Goal: Information Seeking & Learning: Learn about a topic

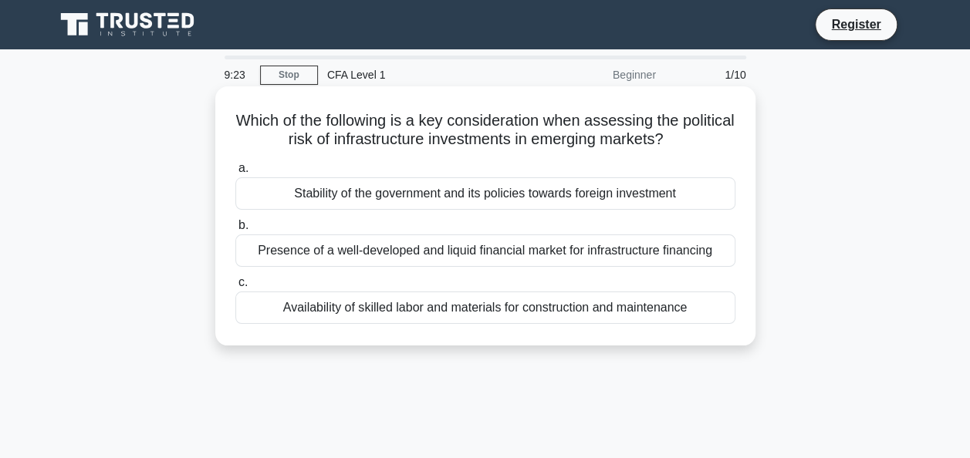
click at [447, 203] on div "Stability of the government and its policies towards foreign investment" at bounding box center [485, 193] width 500 height 32
click at [235, 174] on input "a. Stability of the government and its policies towards foreign investment" at bounding box center [235, 169] width 0 height 10
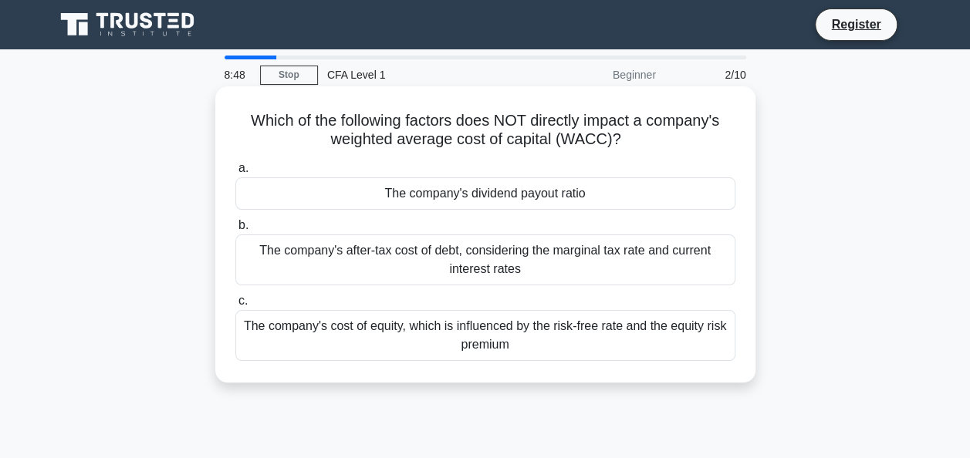
click at [475, 338] on div "The company's cost of equity, which is influenced by the risk-free rate and the…" at bounding box center [485, 335] width 500 height 51
click at [235, 306] on input "c. The company's cost of equity, which is influenced by the risk-free rate and …" at bounding box center [235, 301] width 0 height 10
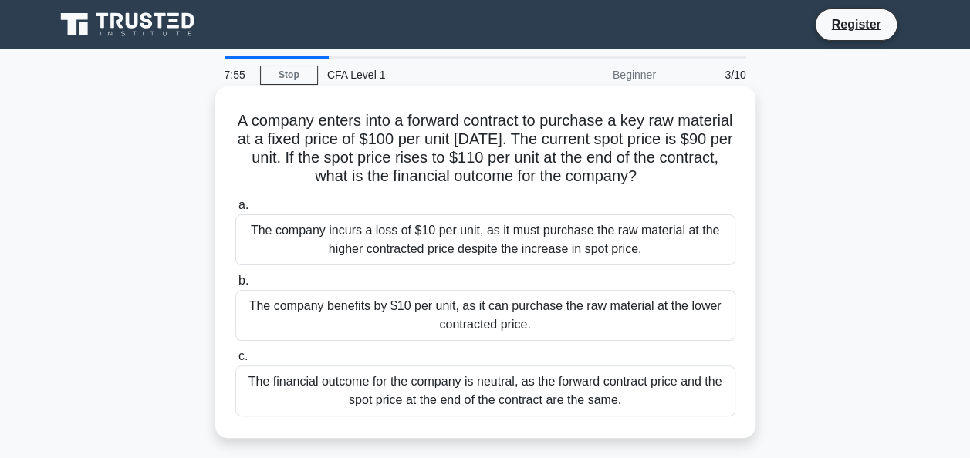
click at [499, 324] on div "The company benefits by $10 per unit, as it can purchase the raw material at th…" at bounding box center [485, 315] width 500 height 51
click at [235, 286] on input "b. The company benefits by $10 per unit, as it can purchase the raw material at…" at bounding box center [235, 281] width 0 height 10
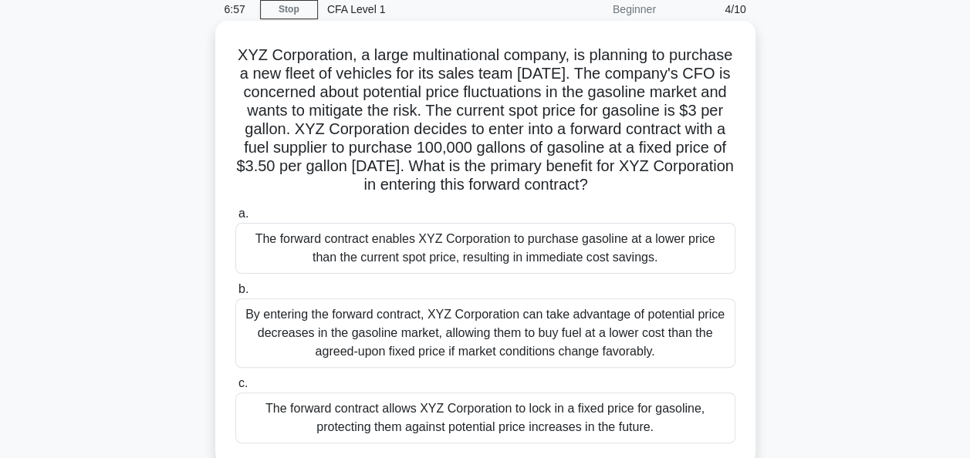
scroll to position [219, 0]
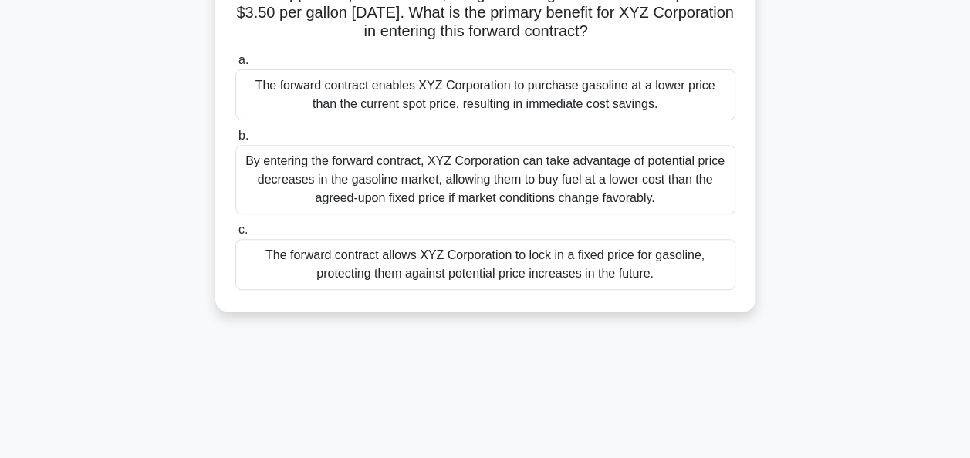
click at [471, 282] on div "The forward contract allows XYZ Corporation to lock in a fixed price for gasoli…" at bounding box center [485, 264] width 500 height 51
click at [235, 235] on input "c. The forward contract allows XYZ Corporation to lock in a fixed price for gas…" at bounding box center [235, 230] width 0 height 10
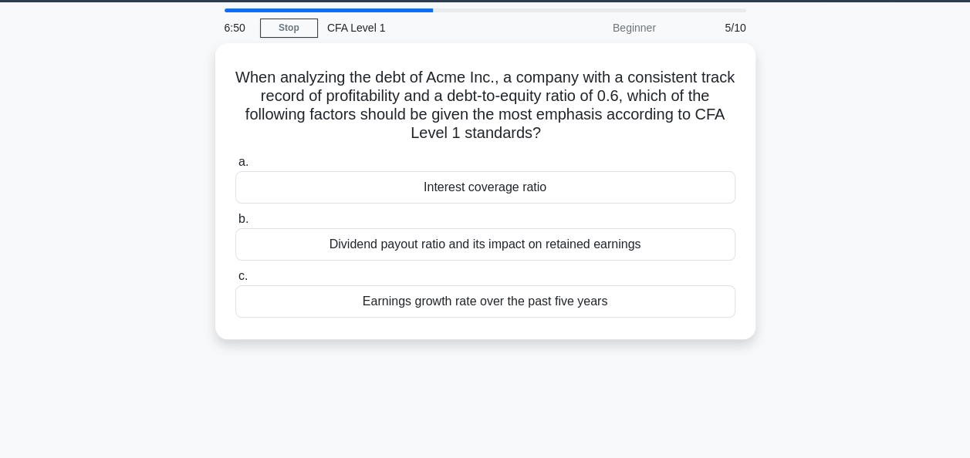
scroll to position [0, 0]
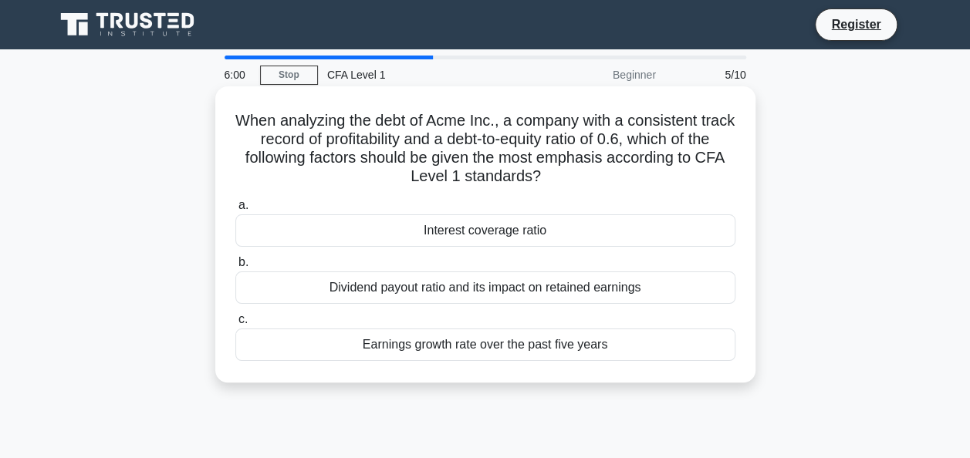
click at [484, 342] on div "Earnings growth rate over the past five years" at bounding box center [485, 345] width 500 height 32
click at [235, 325] on input "c. Earnings growth rate over the past five years" at bounding box center [235, 320] width 0 height 10
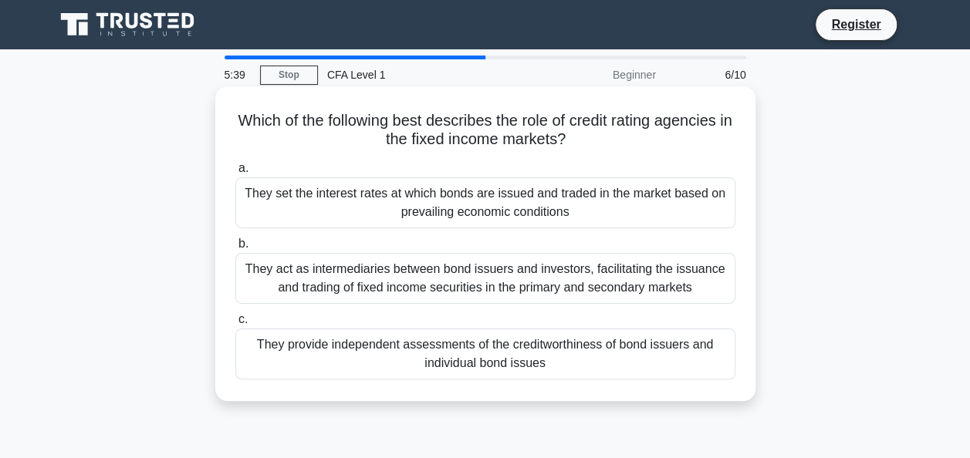
click at [434, 353] on div "They provide independent assessments of the creditworthiness of bond issuers an…" at bounding box center [485, 354] width 500 height 51
click at [235, 325] on input "c. They provide independent assessments of the creditworthiness of bond issuers…" at bounding box center [235, 320] width 0 height 10
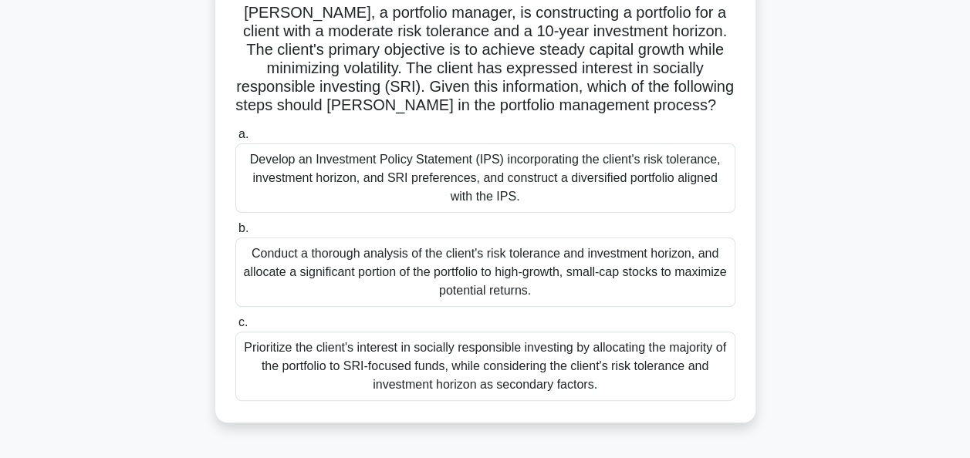
scroll to position [110, 0]
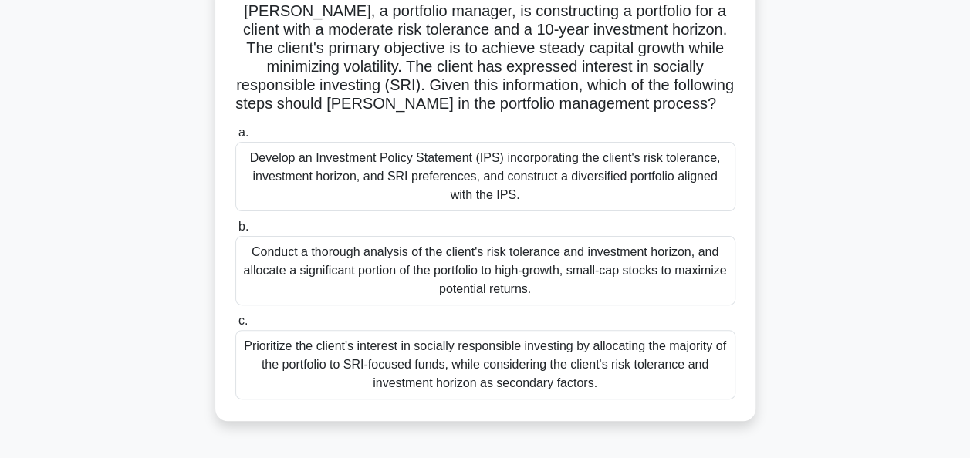
click at [527, 193] on div "Develop an Investment Policy Statement (IPS) incorporating the client's risk to…" at bounding box center [485, 176] width 500 height 69
click at [235, 138] on input "a. Develop an Investment Policy Statement (IPS) incorporating the client's risk…" at bounding box center [235, 133] width 0 height 10
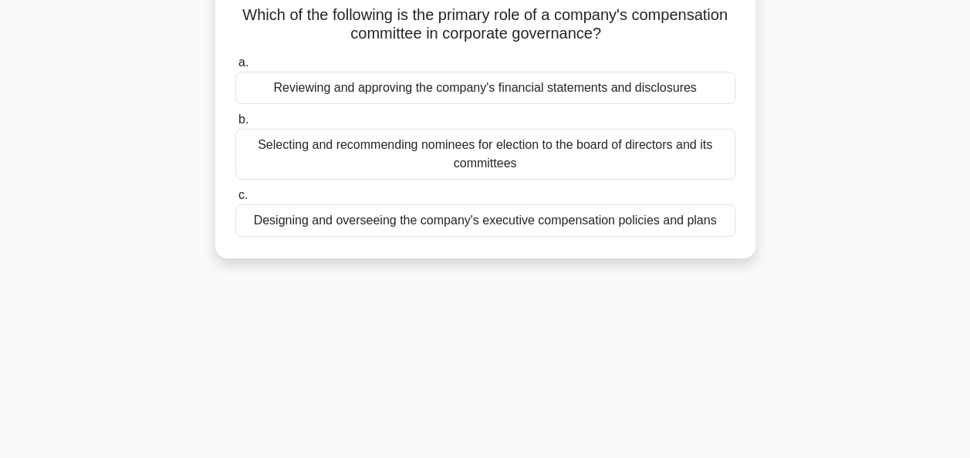
scroll to position [0, 0]
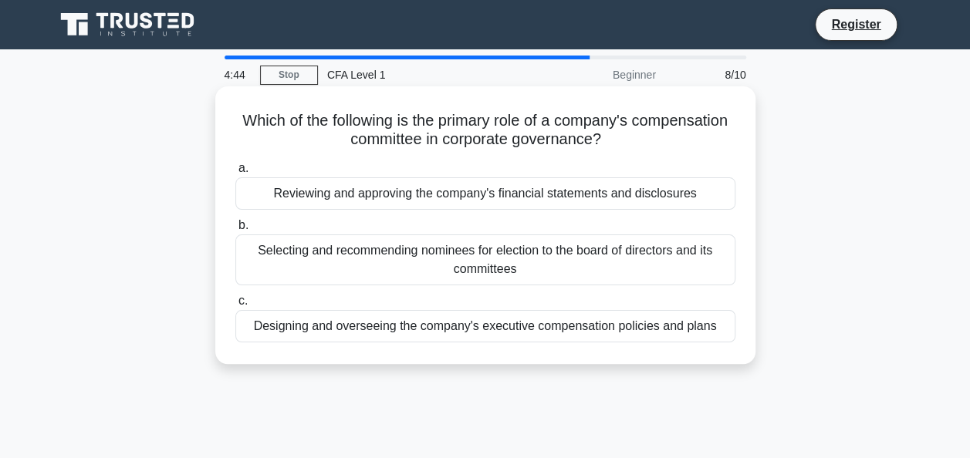
click at [542, 333] on div "Designing and overseeing the company's executive compensation policies and plans" at bounding box center [485, 326] width 500 height 32
click at [235, 306] on input "c. Designing and overseeing the company's executive compensation policies and p…" at bounding box center [235, 301] width 0 height 10
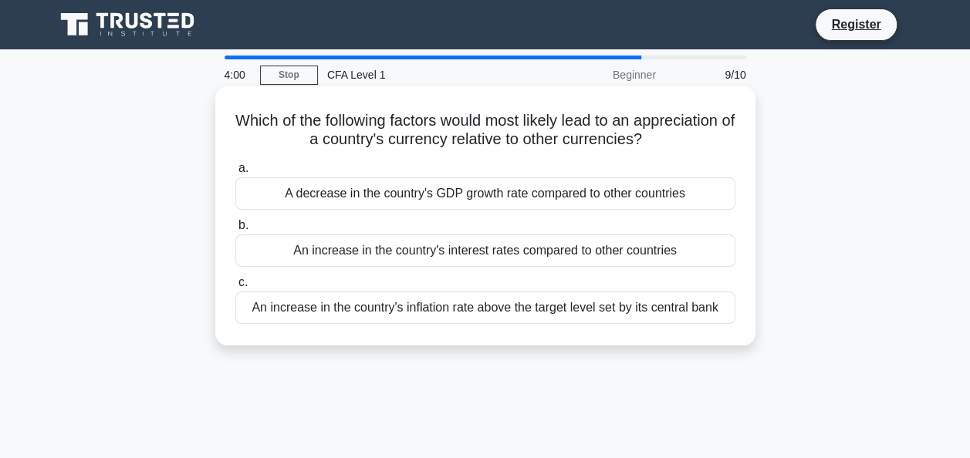
click at [551, 261] on div "An increase in the country's interest rates compared to other countries" at bounding box center [485, 251] width 500 height 32
click at [235, 231] on input "b. An increase in the country's interest rates compared to other countries" at bounding box center [235, 226] width 0 height 10
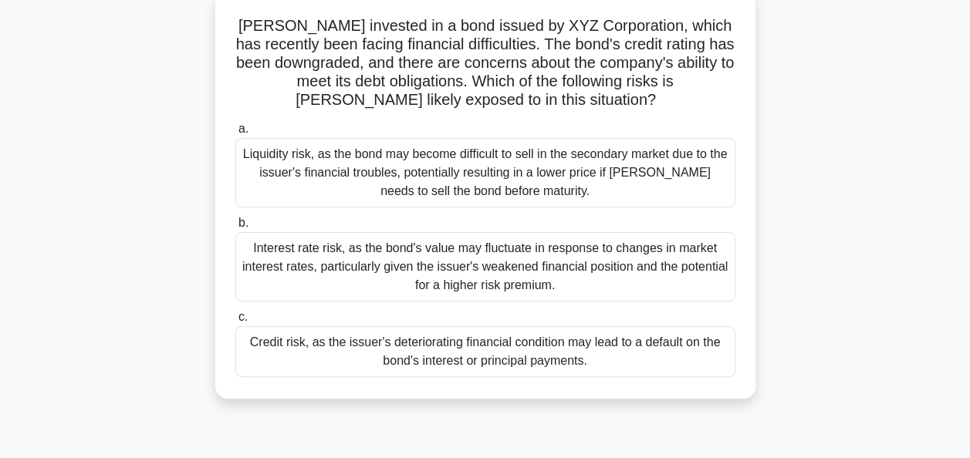
scroll to position [102, 0]
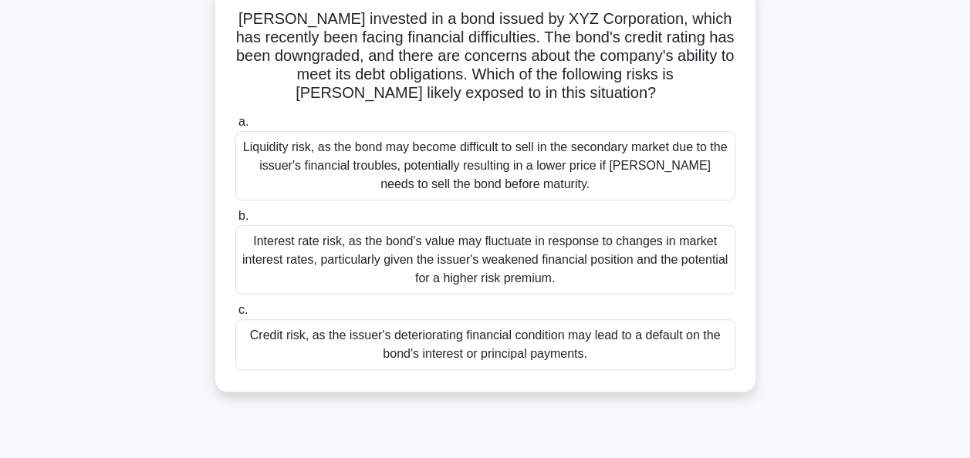
click at [546, 346] on div "Credit risk, as the issuer's deteriorating financial condition may lead to a de…" at bounding box center [485, 344] width 500 height 51
click at [235, 315] on input "c. Credit risk, as the issuer's deteriorating financial condition may lead to a…" at bounding box center [235, 310] width 0 height 10
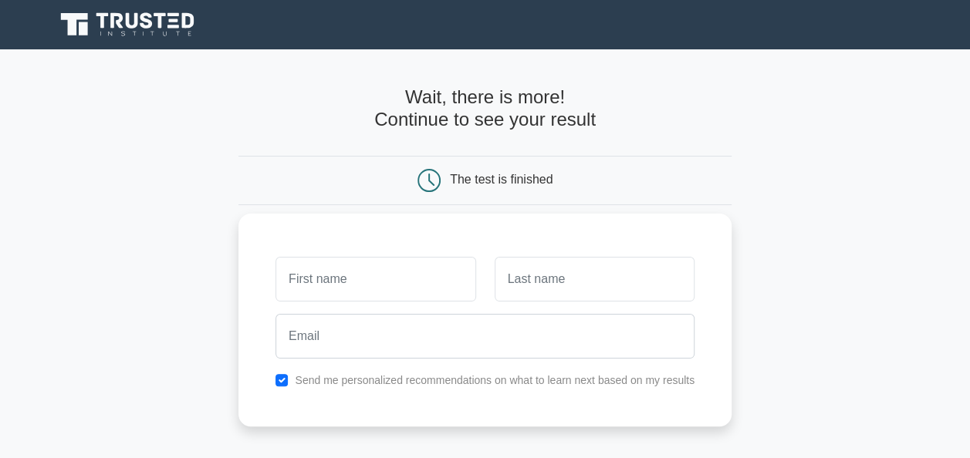
click at [478, 381] on label "Send me personalized recommendations on what to learn next based on my results" at bounding box center [495, 380] width 400 height 12
click at [281, 377] on input "checkbox" at bounding box center [281, 380] width 12 height 12
checkbox input "false"
click at [342, 283] on input "text" at bounding box center [375, 279] width 200 height 45
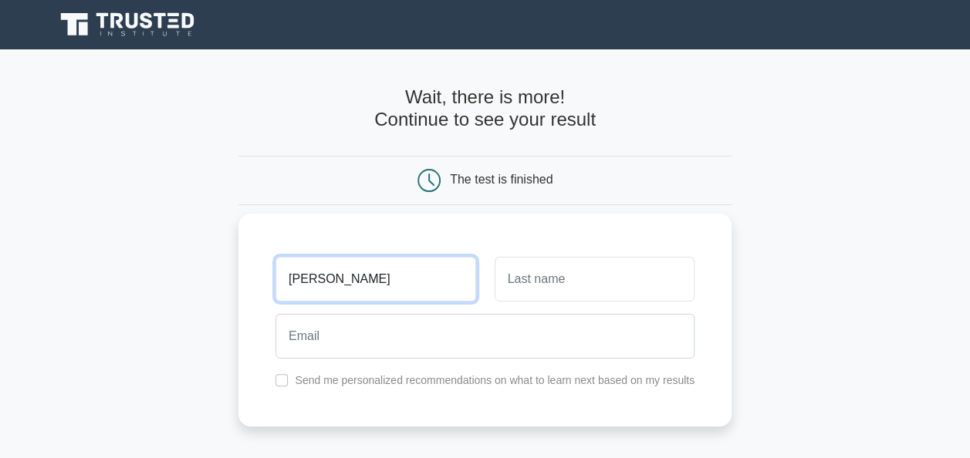
type input "NISHITA"
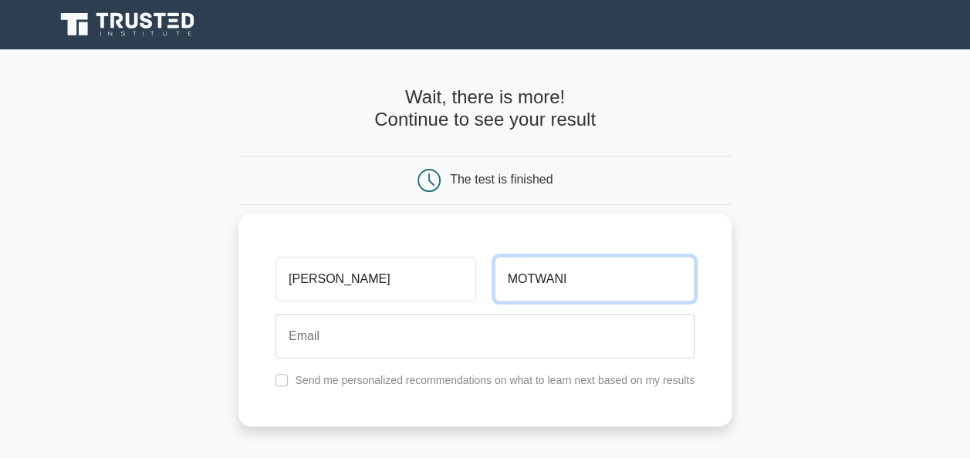
type input "MOTWANI"
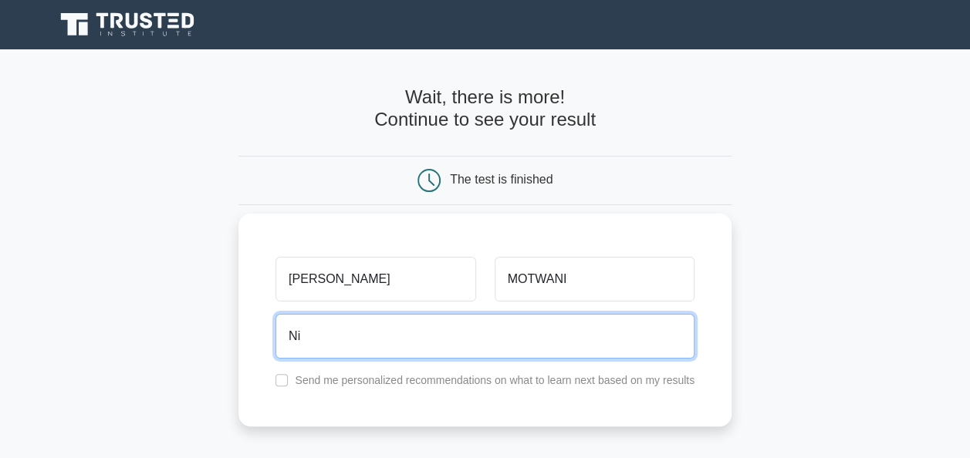
type input "N"
type input "nishitamotwani13nm@gmail.com"
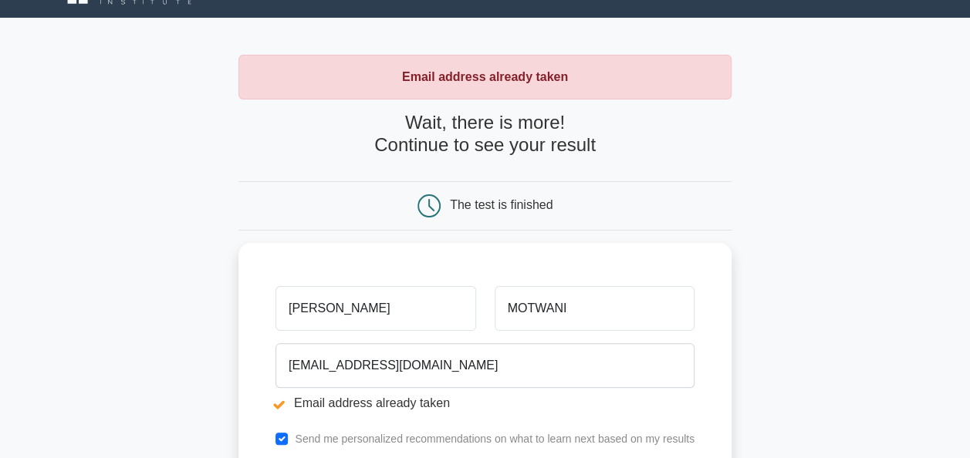
scroll to position [30, 0]
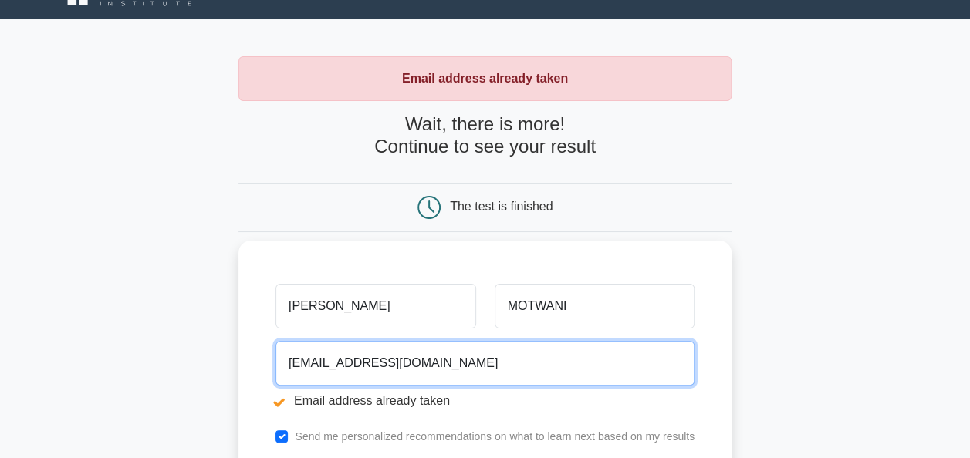
click at [403, 364] on input "nishitamotwani13nm@gmail.com" at bounding box center [484, 363] width 419 height 45
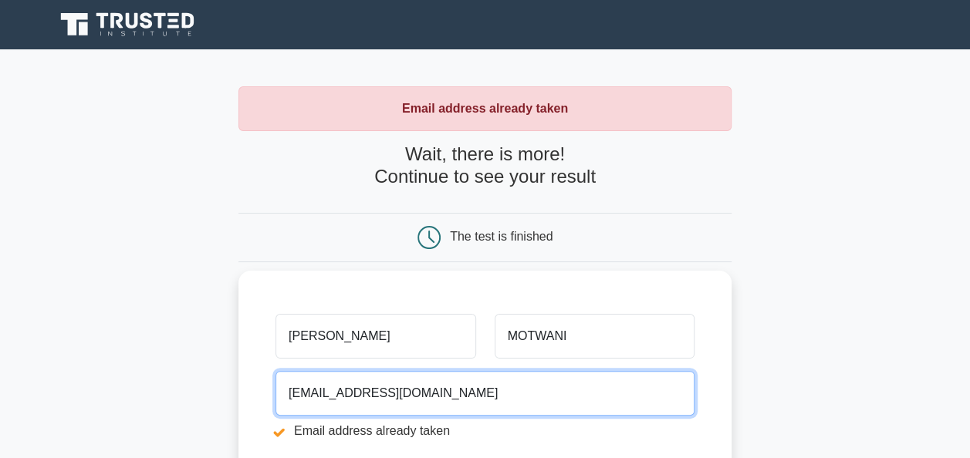
scroll to position [46, 0]
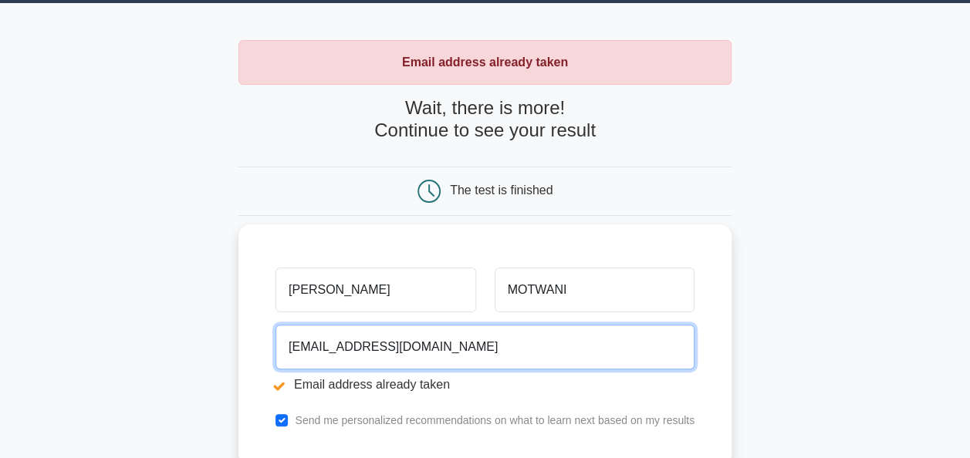
type input "nishitamotwani1311@gmail.com"
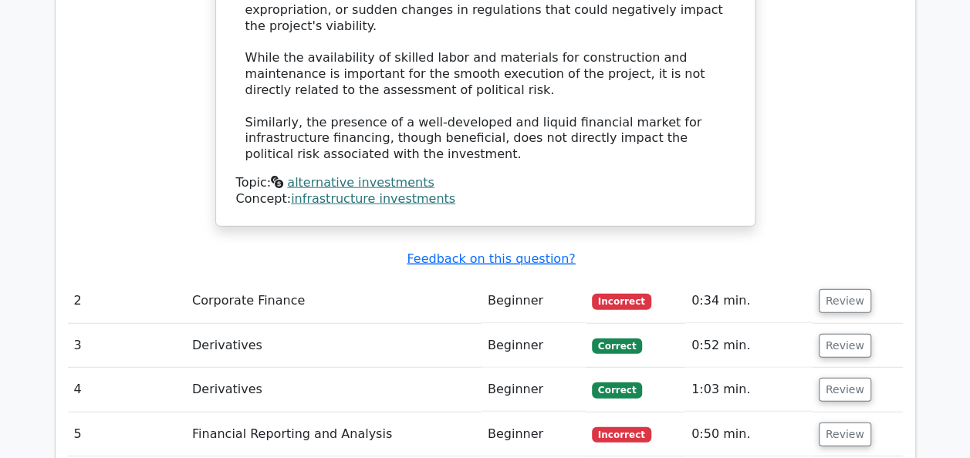
scroll to position [1776, 0]
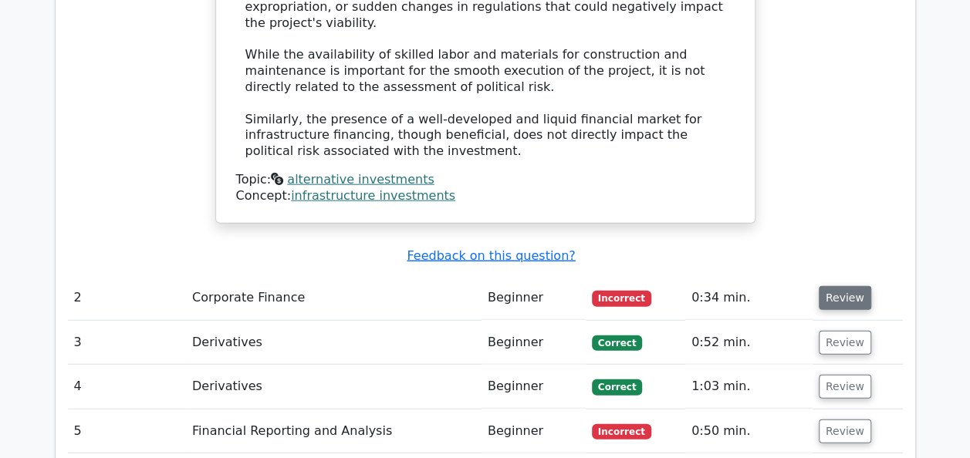
click at [829, 286] on button "Review" at bounding box center [844, 298] width 52 height 24
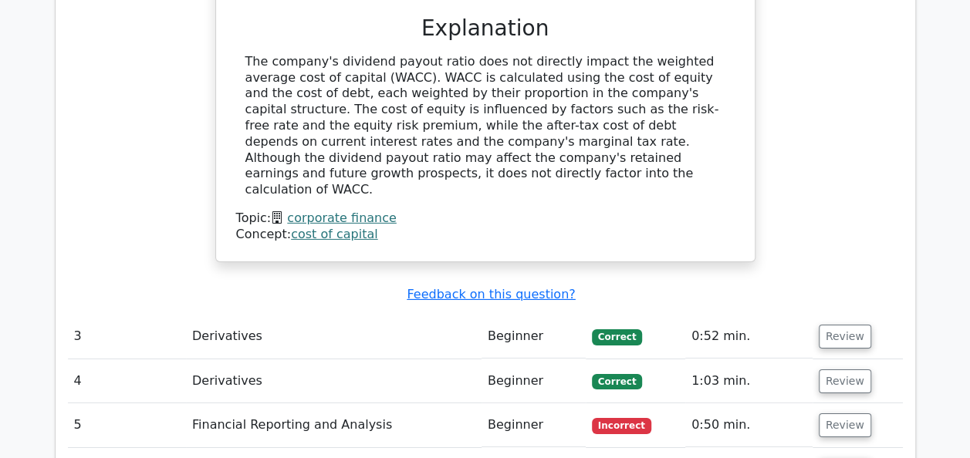
scroll to position [2363, 0]
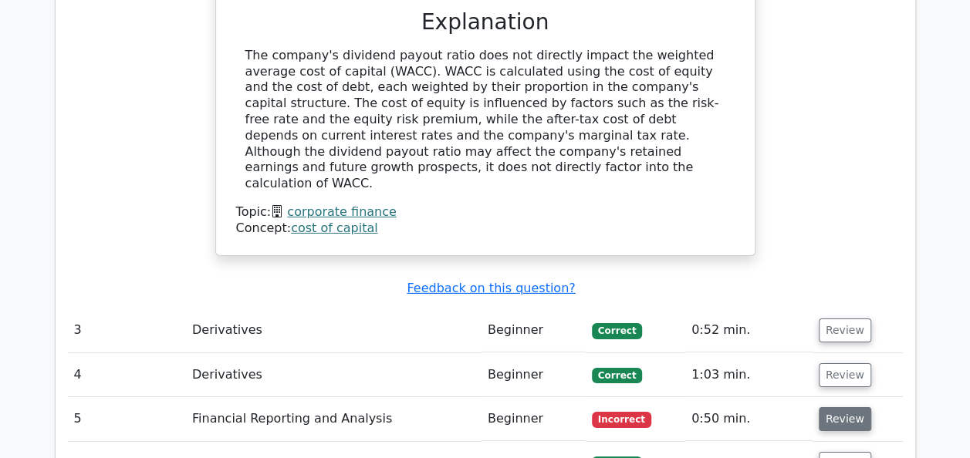
click at [842, 407] on button "Review" at bounding box center [844, 419] width 52 height 24
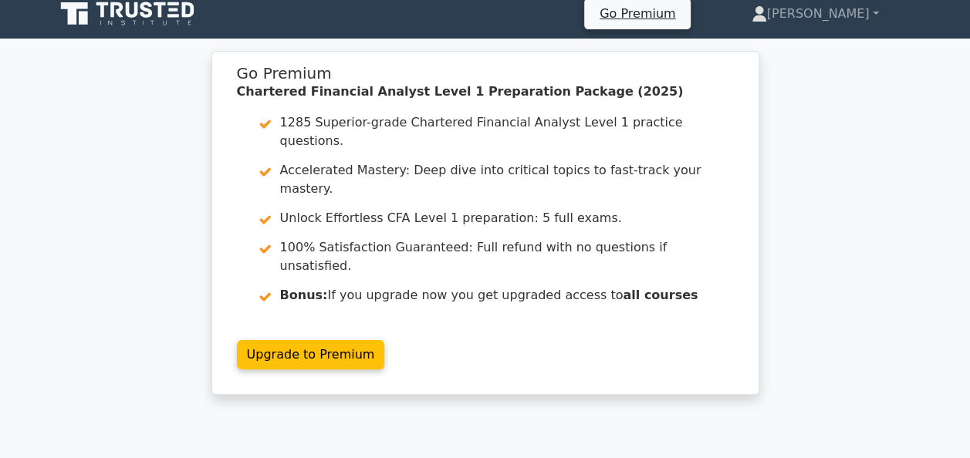
scroll to position [0, 0]
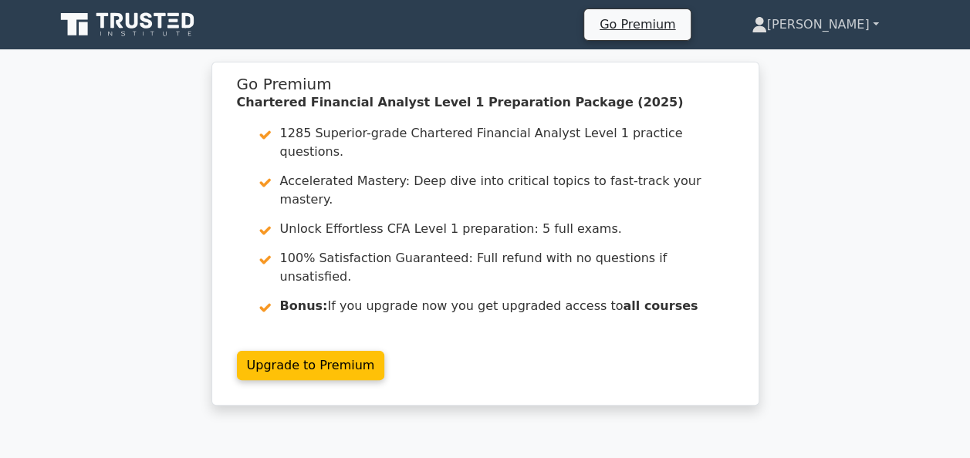
click at [832, 32] on link "[PERSON_NAME]" at bounding box center [814, 24] width 201 height 31
click at [815, 58] on link "Profile" at bounding box center [776, 61] width 122 height 25
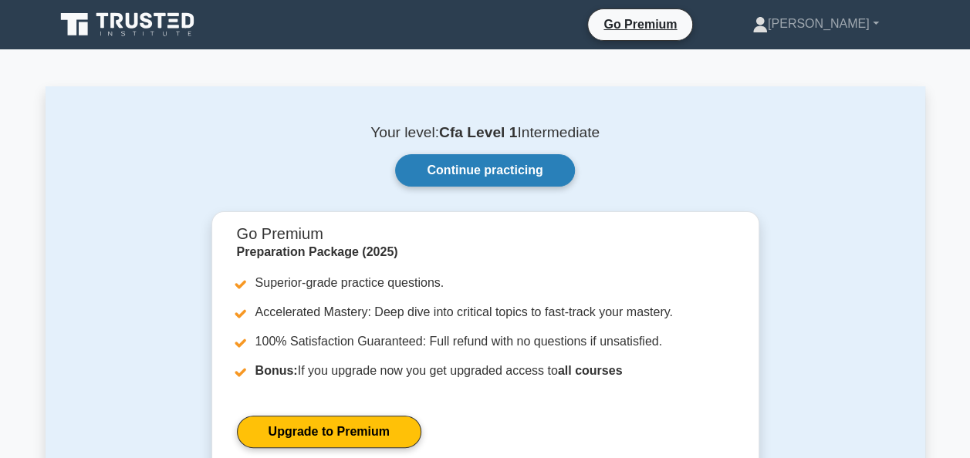
click at [516, 183] on link "Continue practicing" at bounding box center [484, 170] width 179 height 32
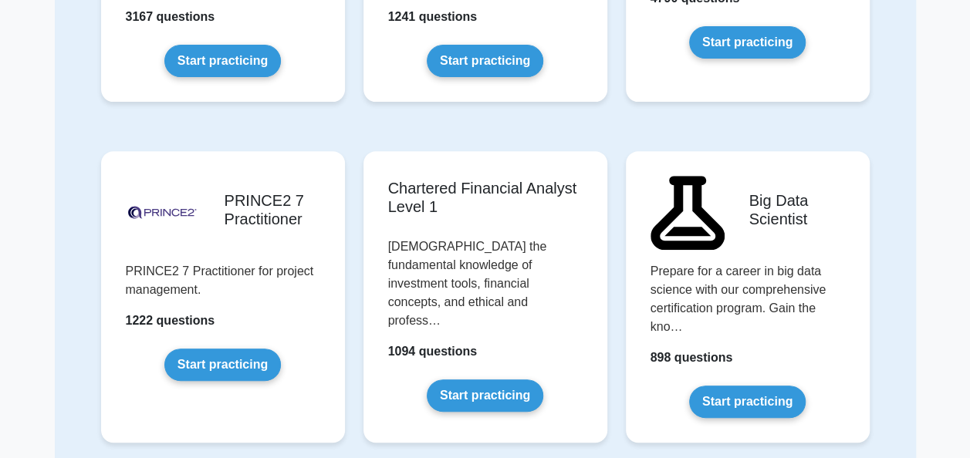
scroll to position [3129, 0]
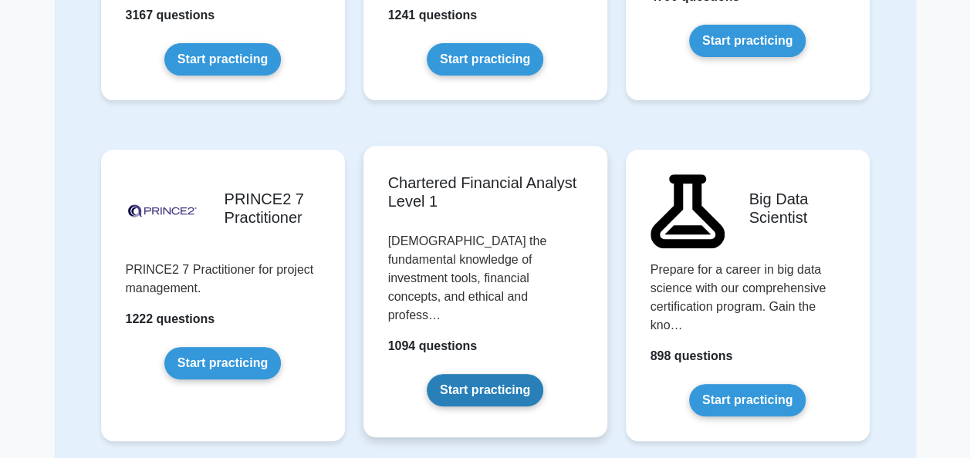
click at [506, 374] on link "Start practicing" at bounding box center [485, 390] width 116 height 32
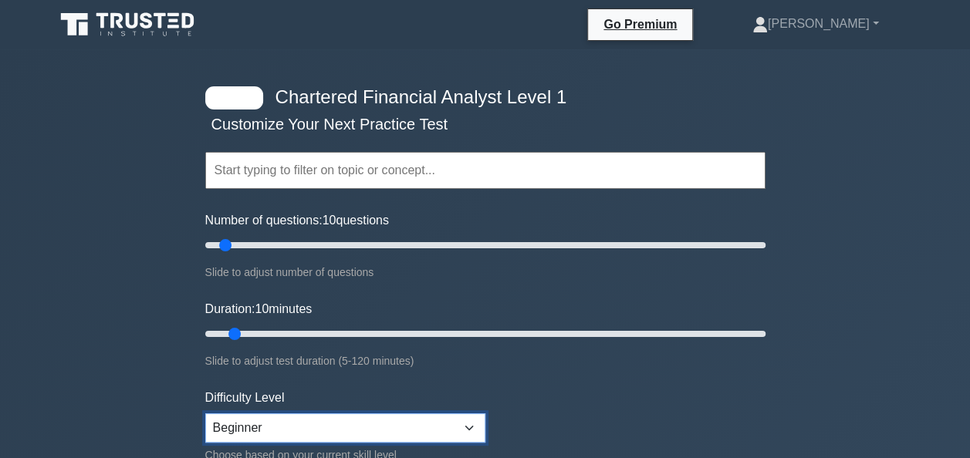
click at [472, 422] on select "Beginner Intermediate Expert" at bounding box center [345, 427] width 280 height 29
select select "expert"
click at [205, 413] on select "Beginner Intermediate Expert" at bounding box center [345, 427] width 280 height 29
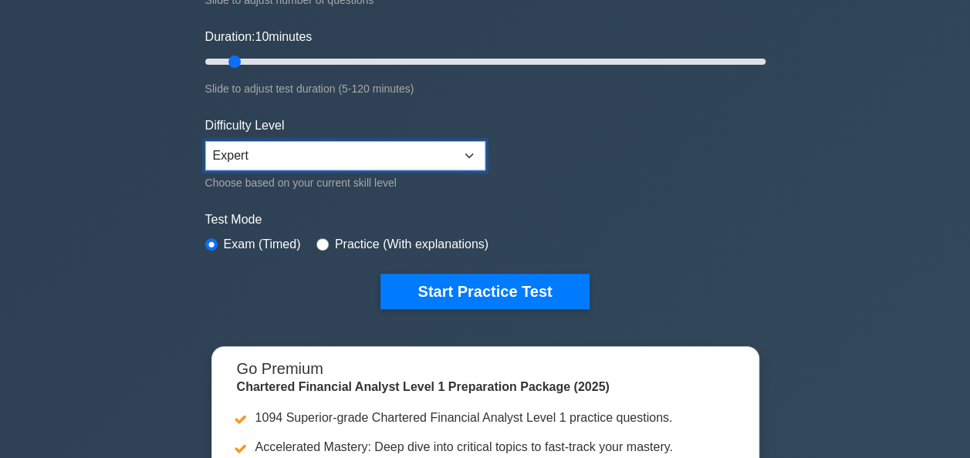
scroll to position [272, 0]
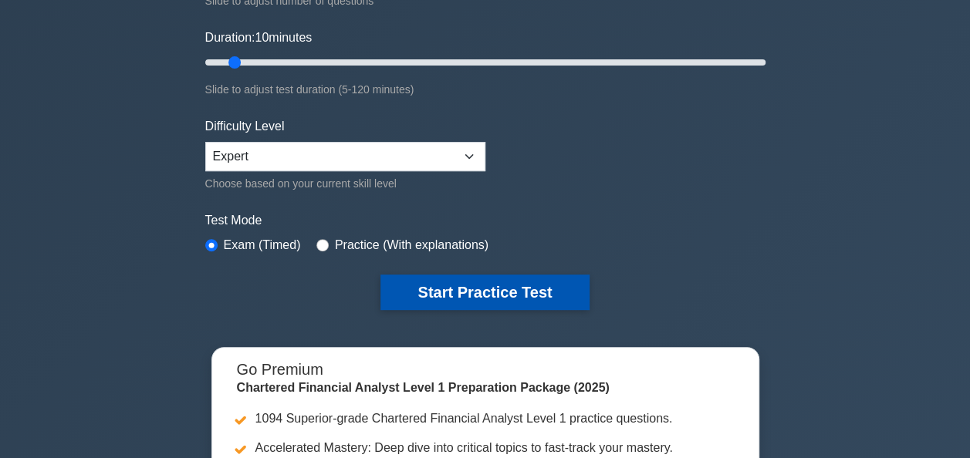
click at [437, 299] on button "Start Practice Test" at bounding box center [484, 292] width 208 height 35
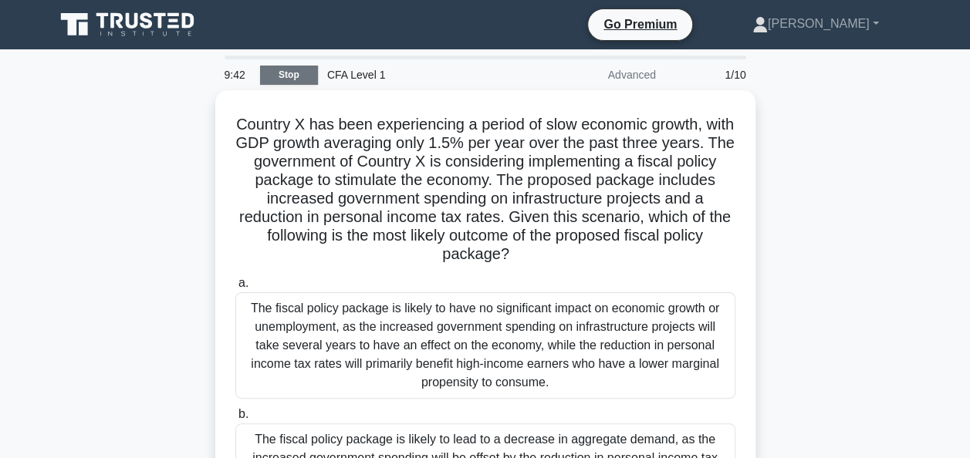
click at [295, 79] on link "Stop" at bounding box center [289, 75] width 58 height 19
